Goal: Find specific page/section: Find specific page/section

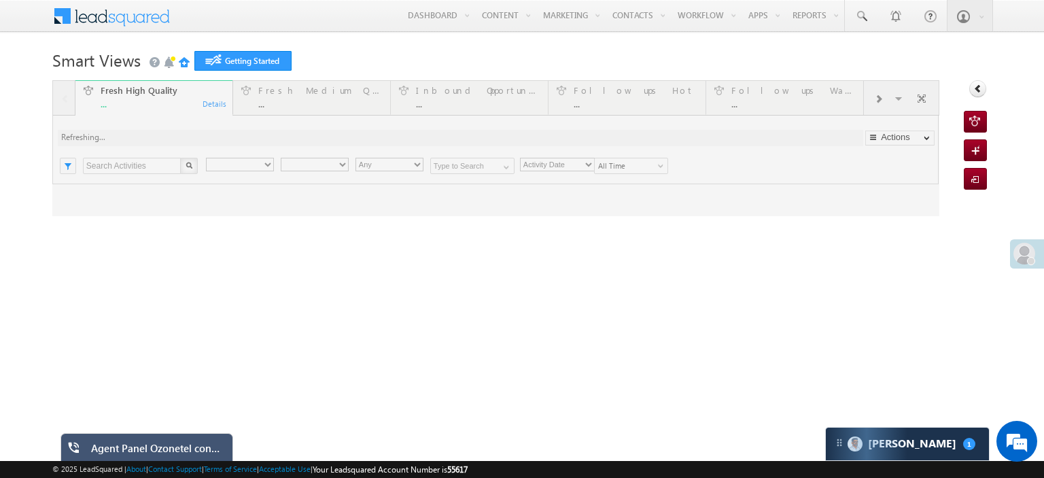
type input "Any Owner"
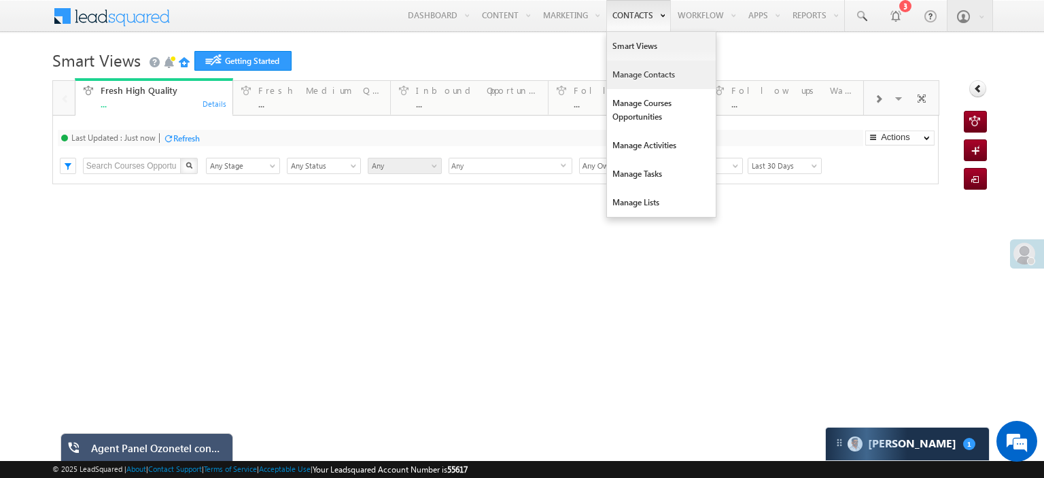
click at [622, 73] on link "Manage Contacts" at bounding box center [661, 74] width 109 height 29
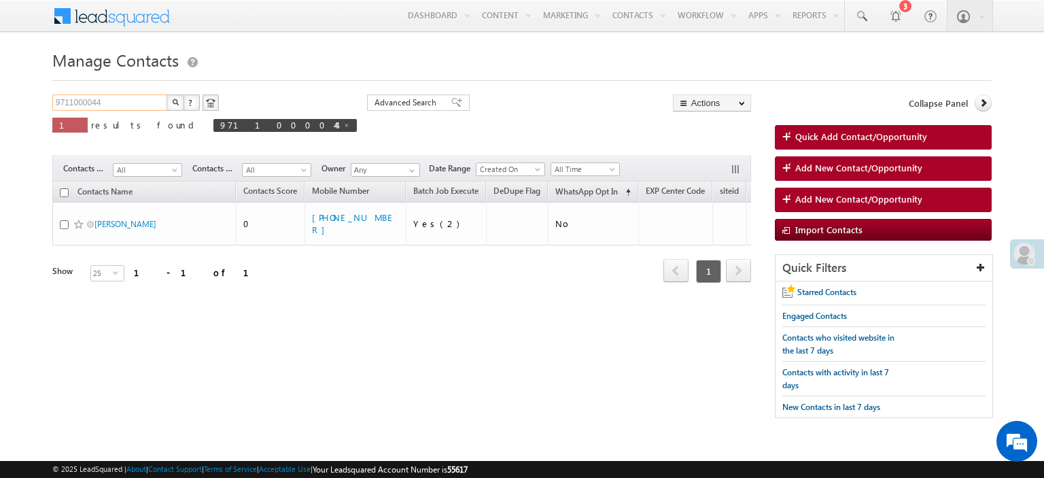
click at [144, 101] on input "9711000044" at bounding box center [110, 102] width 116 height 16
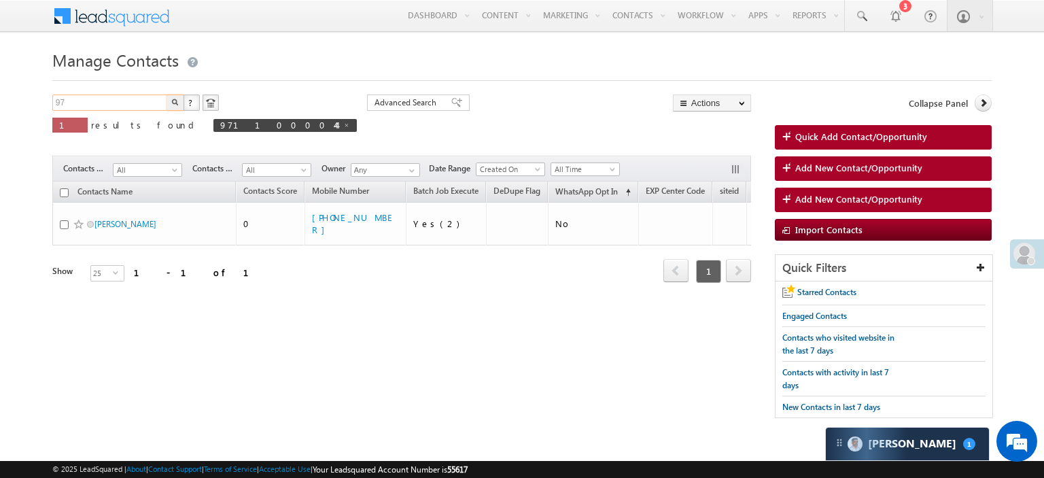
type input "9"
paste input "9741251017"
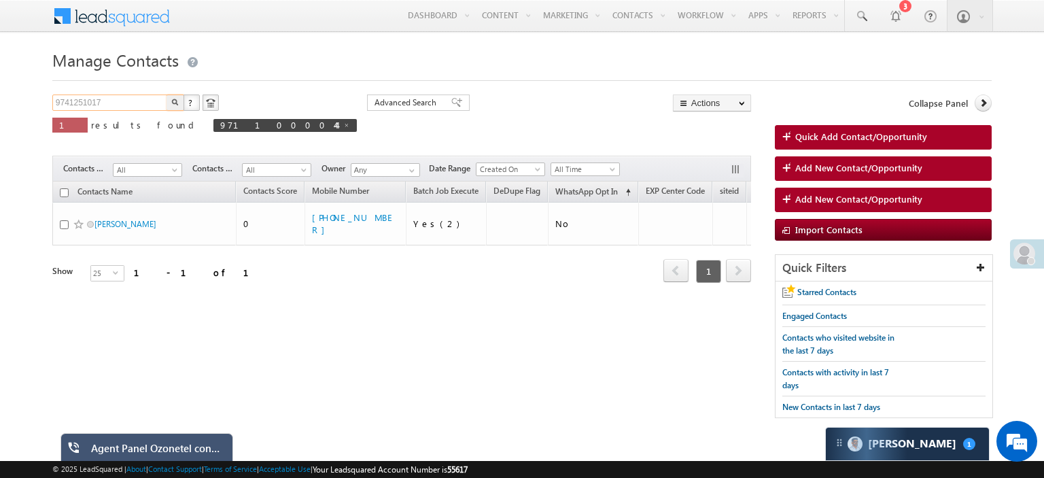
type input "9741251017"
click at [174, 99] on img "button" at bounding box center [175, 102] width 7 height 7
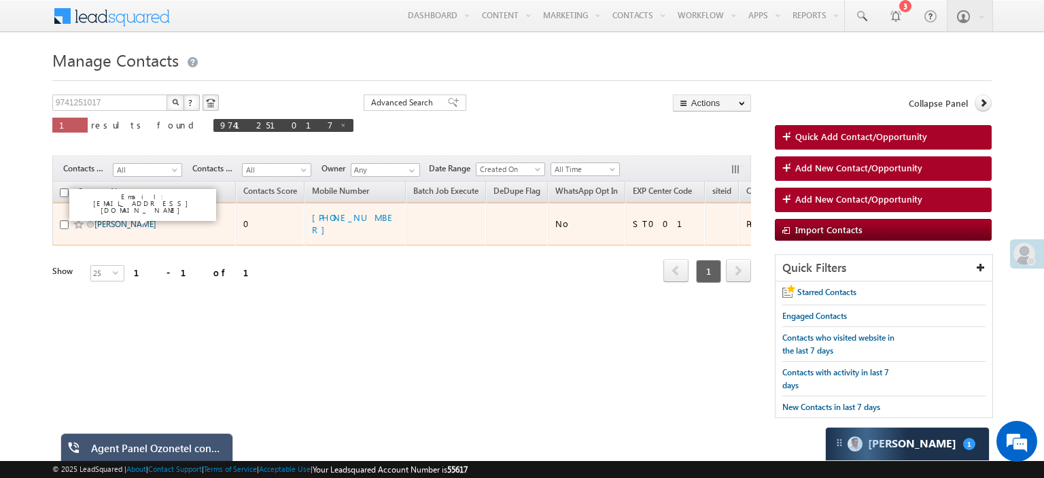
click at [112, 220] on link "Kavya Menon" at bounding box center [125, 224] width 62 height 10
